Goal: Information Seeking & Learning: Learn about a topic

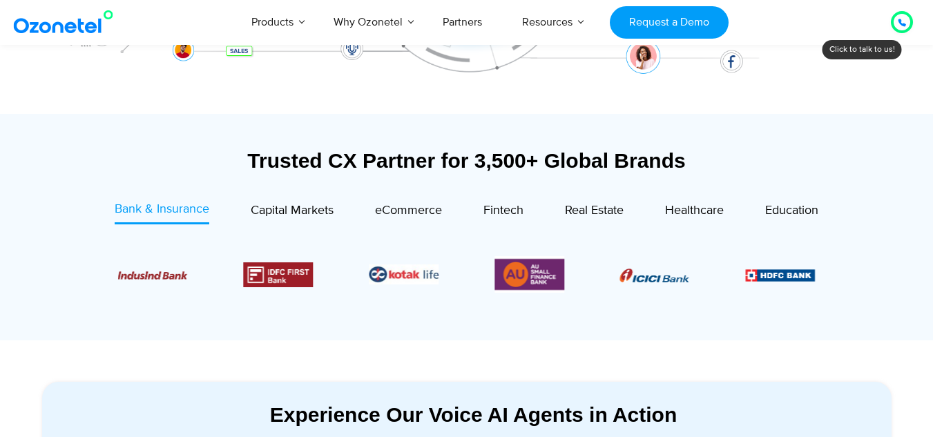
scroll to position [415, 0]
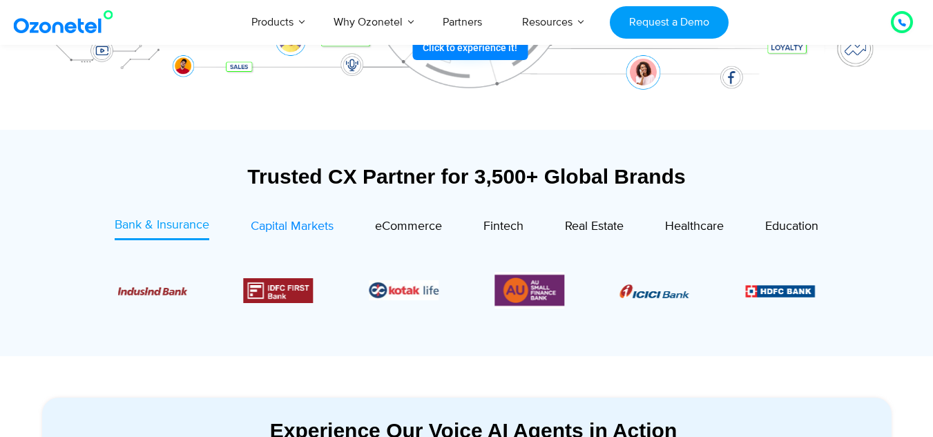
click at [305, 229] on span "Capital Markets" at bounding box center [292, 226] width 83 height 15
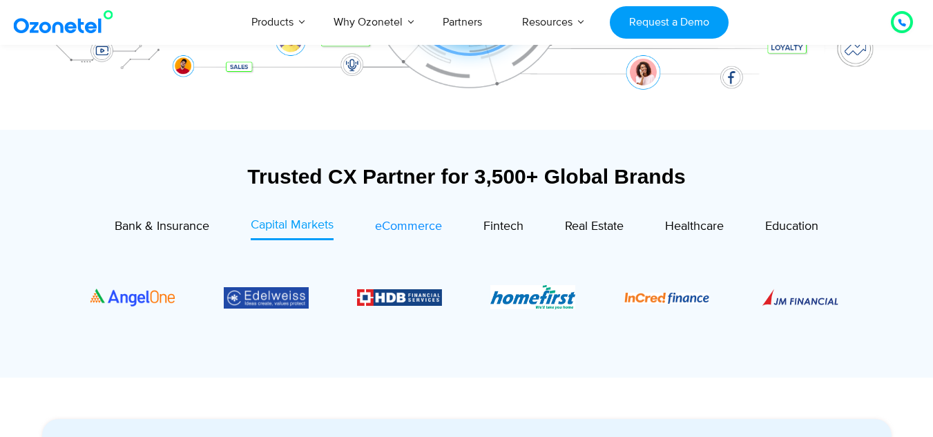
click at [420, 225] on span "eCommerce" at bounding box center [408, 226] width 67 height 15
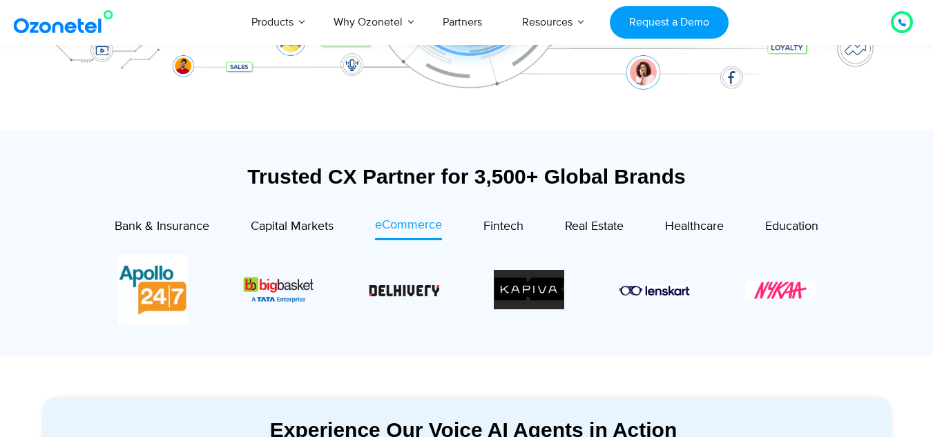
click at [778, 286] on div "Image Carousel" at bounding box center [467, 290] width 698 height 70
click at [497, 231] on span "Fintech" at bounding box center [504, 226] width 40 height 15
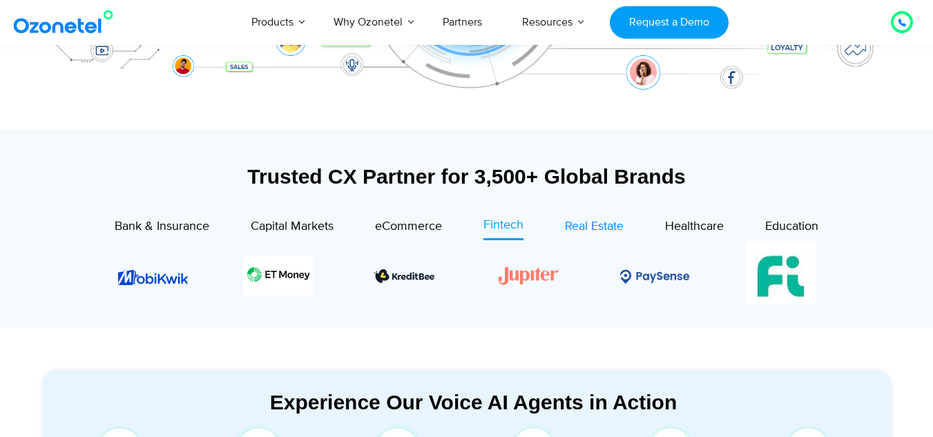
click at [595, 230] on span "Real Estate" at bounding box center [594, 226] width 59 height 15
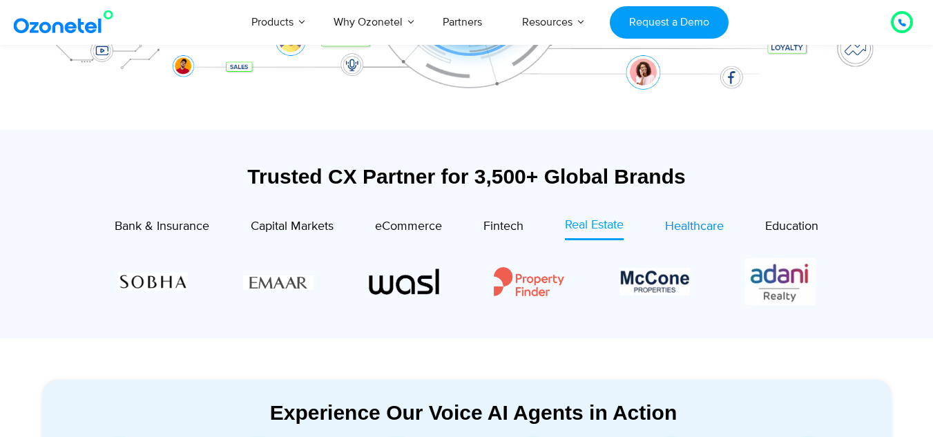
click at [702, 229] on span "Healthcare" at bounding box center [694, 226] width 59 height 15
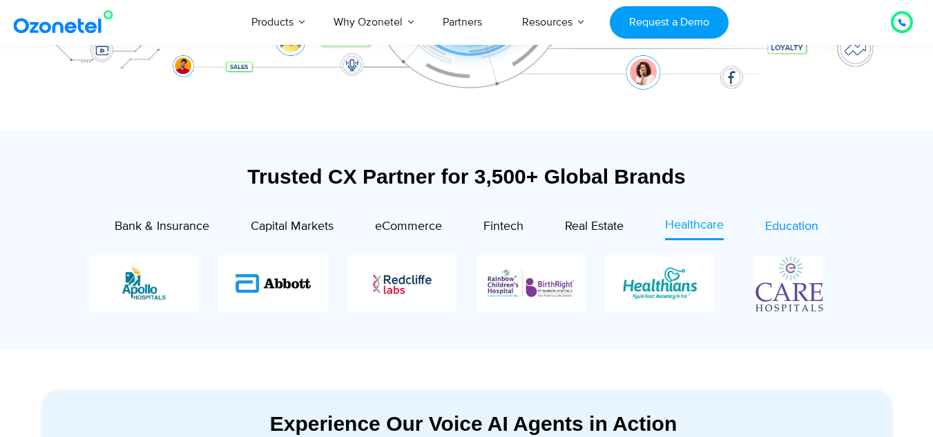
click at [797, 230] on span "Education" at bounding box center [791, 226] width 53 height 15
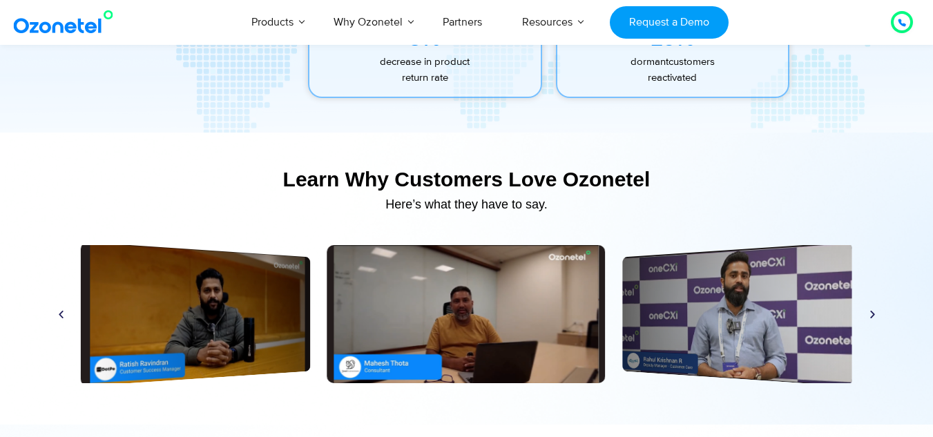
scroll to position [6425, 0]
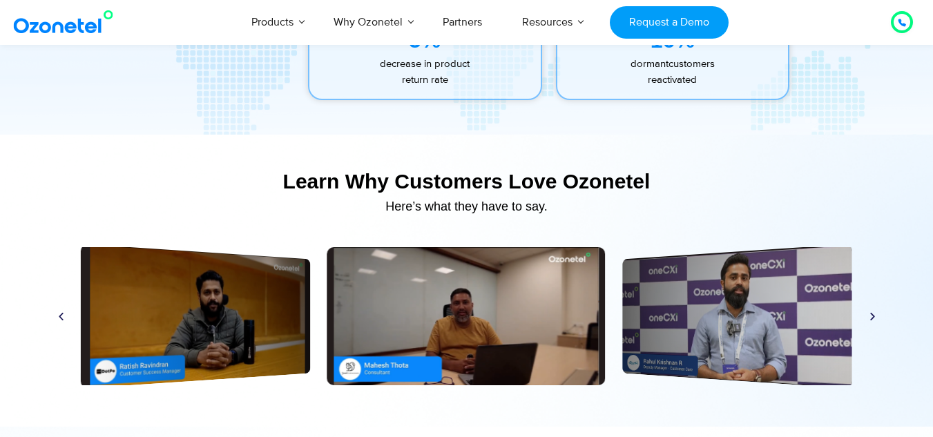
click at [57, 312] on icon "Previous slide" at bounding box center [61, 317] width 10 height 10
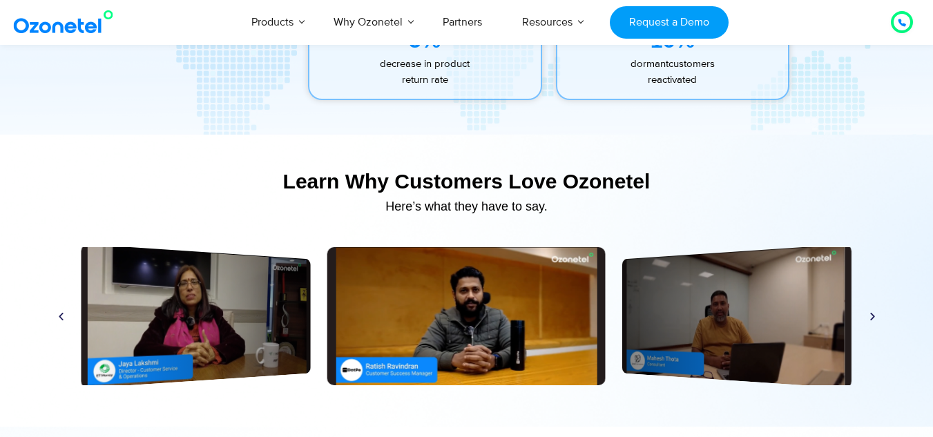
click at [872, 312] on icon "Next slide" at bounding box center [873, 317] width 10 height 10
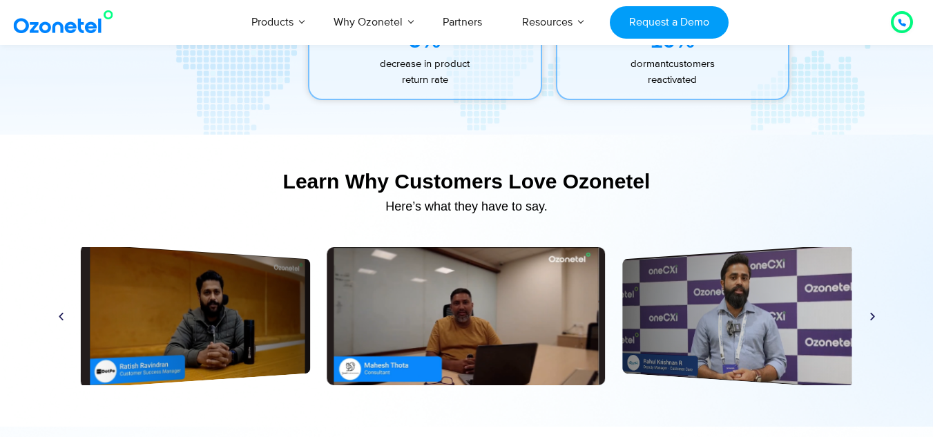
click at [872, 312] on icon "Next slide" at bounding box center [873, 317] width 10 height 10
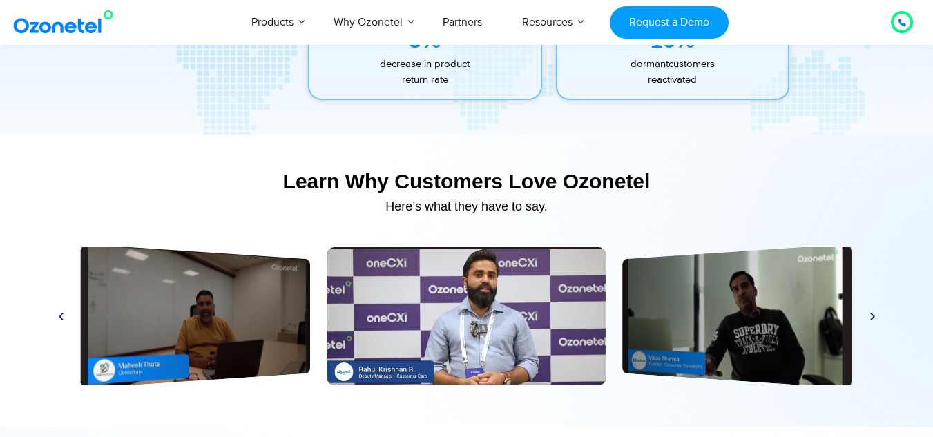
click at [876, 316] on icon "Next slide" at bounding box center [873, 317] width 10 height 10
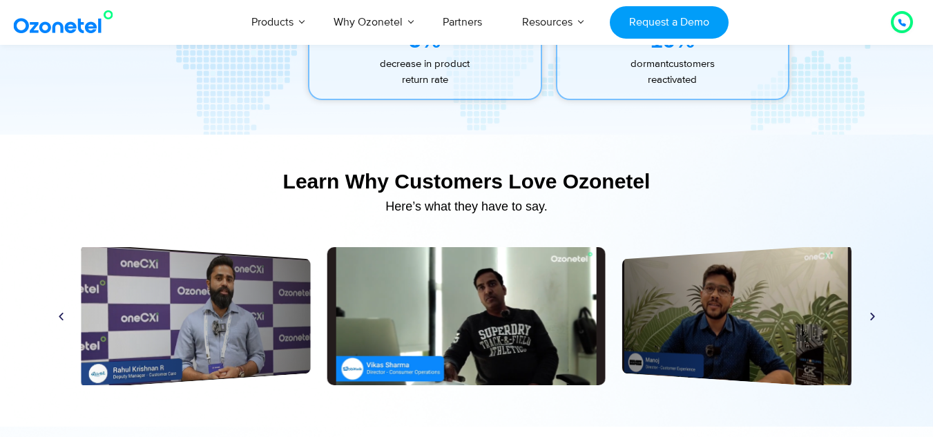
click at [876, 316] on icon "Next slide" at bounding box center [873, 317] width 10 height 10
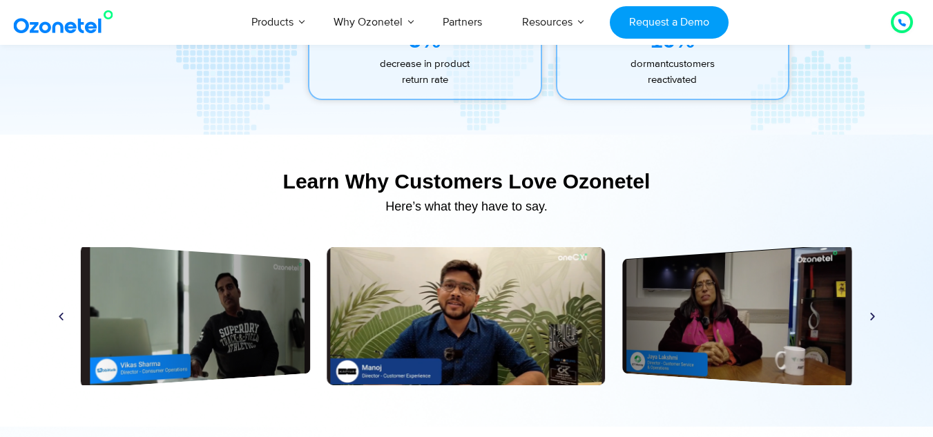
click at [876, 316] on icon "Next slide" at bounding box center [873, 317] width 10 height 10
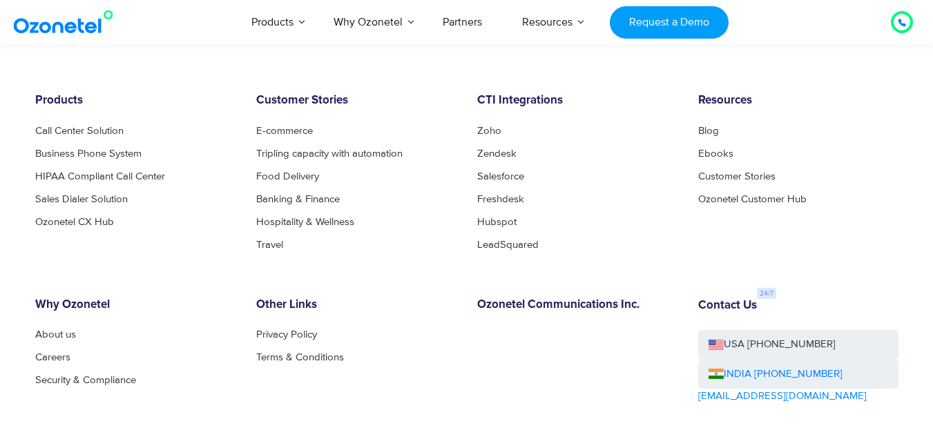
scroll to position [7461, 0]
